Goal: Task Accomplishment & Management: Manage account settings

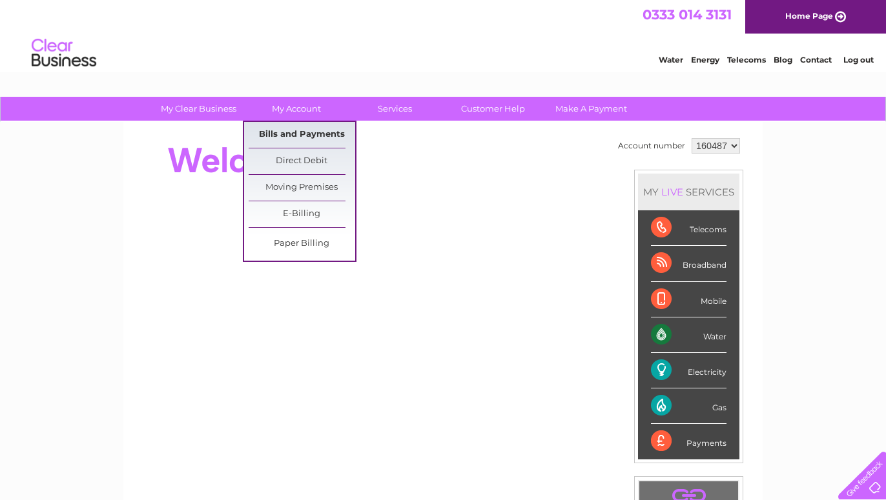
click at [294, 132] on link "Bills and Payments" at bounding box center [301, 135] width 106 height 26
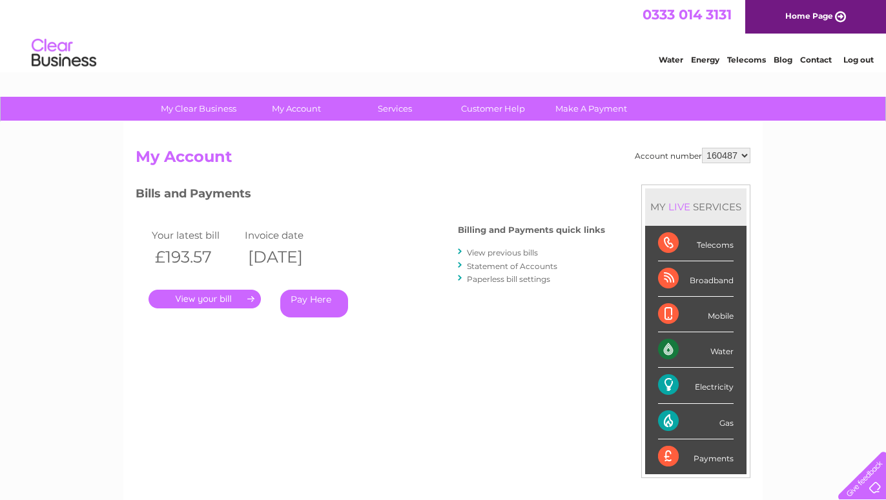
click at [208, 297] on link "." at bounding box center [204, 299] width 112 height 19
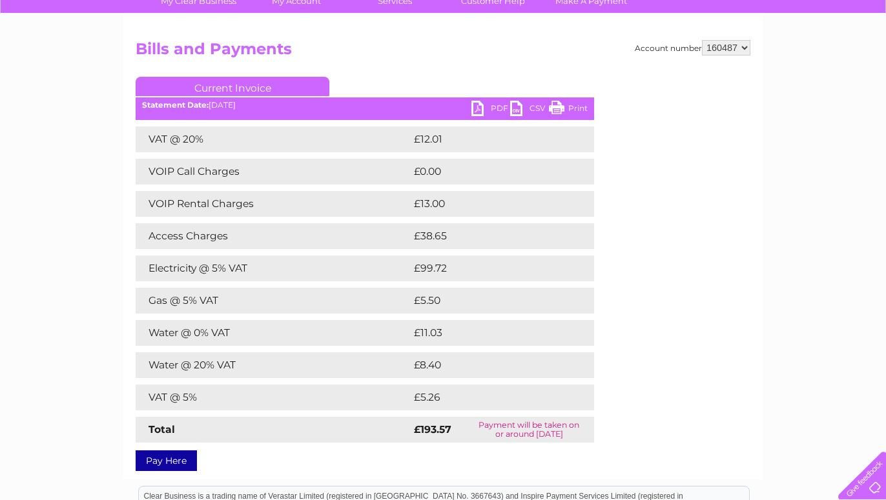
scroll to position [66, 0]
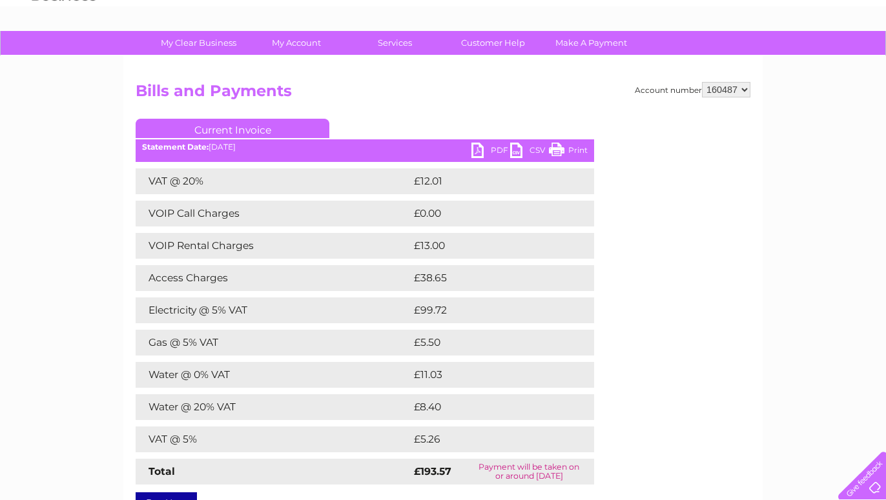
click at [491, 148] on link "PDF" at bounding box center [490, 152] width 39 height 19
click at [498, 150] on link "PDF" at bounding box center [490, 152] width 39 height 19
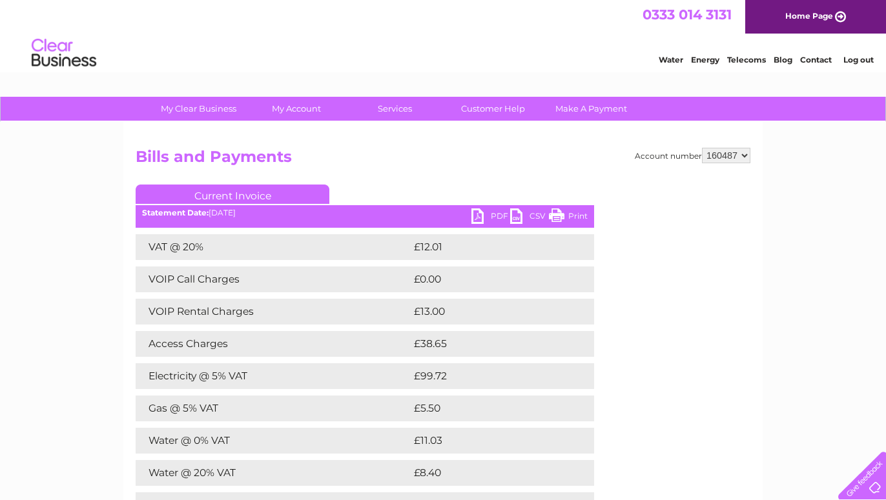
click at [857, 63] on link "Log out" at bounding box center [858, 60] width 30 height 10
